Goal: Find specific page/section: Find specific page/section

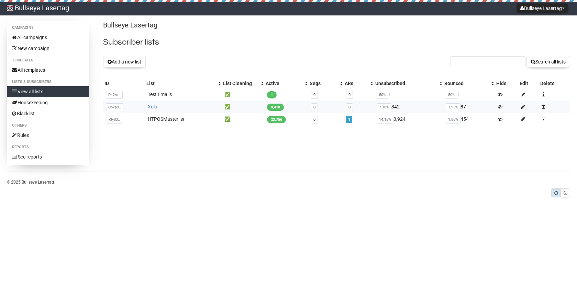
click at [151, 106] on link "Xola" at bounding box center [153, 106] width 10 height 5
click at [33, 70] on link "All templates" at bounding box center [48, 70] width 82 height 11
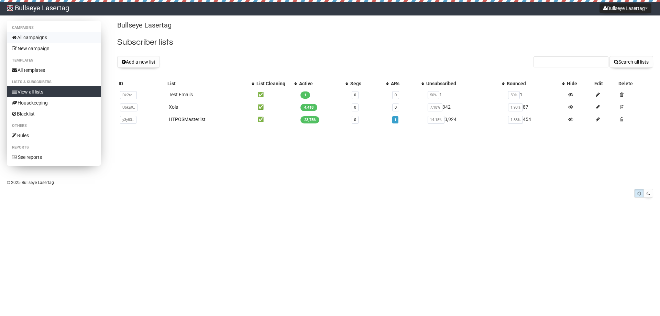
click at [33, 38] on link "All campaigns" at bounding box center [54, 37] width 94 height 11
